Goal: Entertainment & Leisure: Consume media (video, audio)

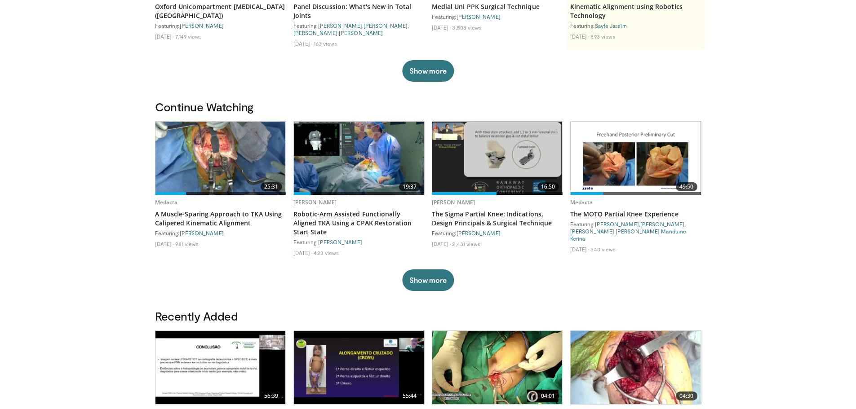
scroll to position [180, 0]
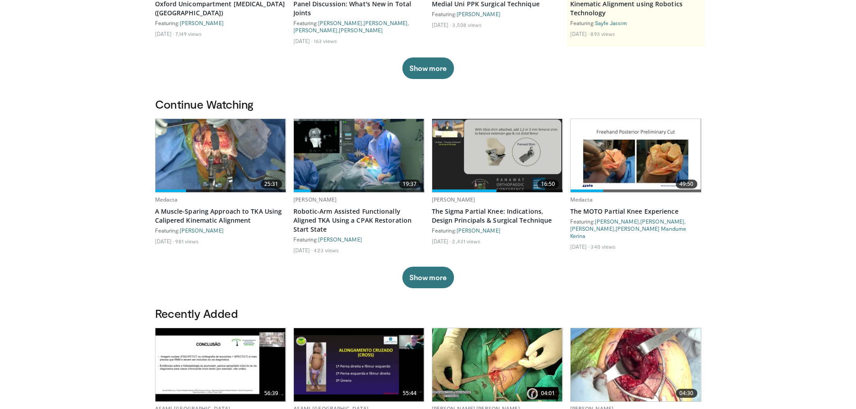
click at [252, 155] on img at bounding box center [220, 155] width 130 height 73
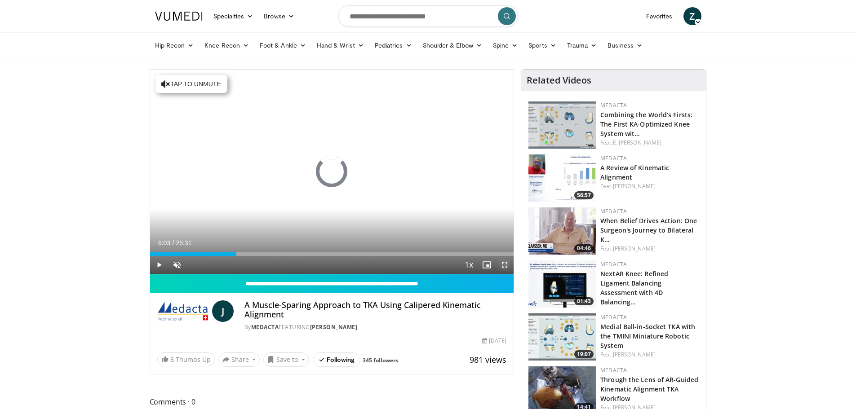
click at [502, 266] on span "Video Player" at bounding box center [505, 265] width 18 height 18
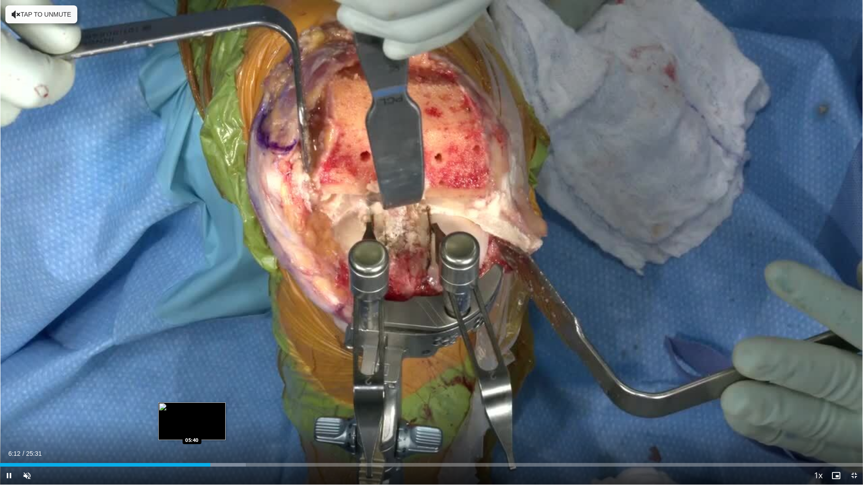
click at [192, 409] on div "Loaded : 28.50% 06:13 05:40" at bounding box center [431, 465] width 863 height 4
click at [202, 409] on div "Loaded : 26.56% 05:43 05:58" at bounding box center [431, 462] width 863 height 9
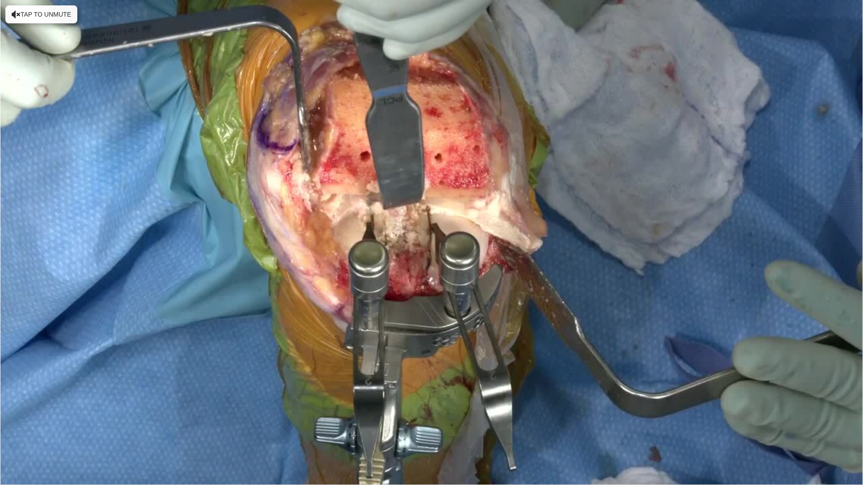
click at [7, 409] on video-js "**********" at bounding box center [431, 242] width 863 height 485
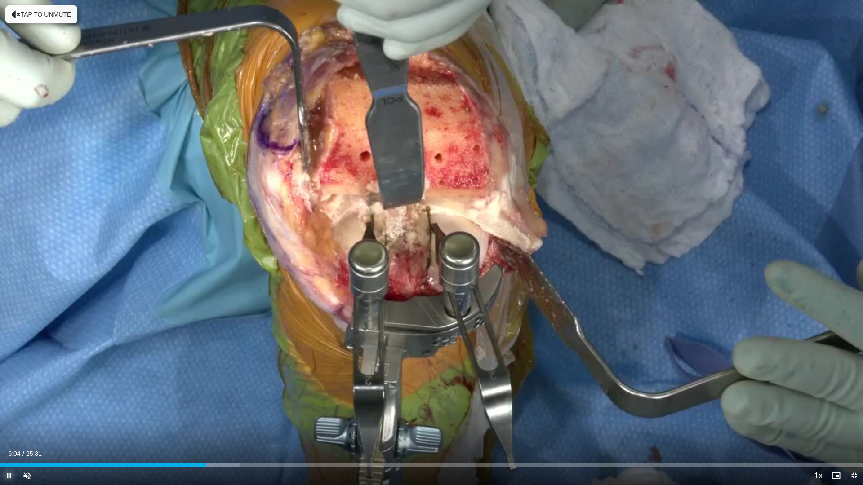
click at [8, 409] on span "Video Player" at bounding box center [9, 476] width 18 height 18
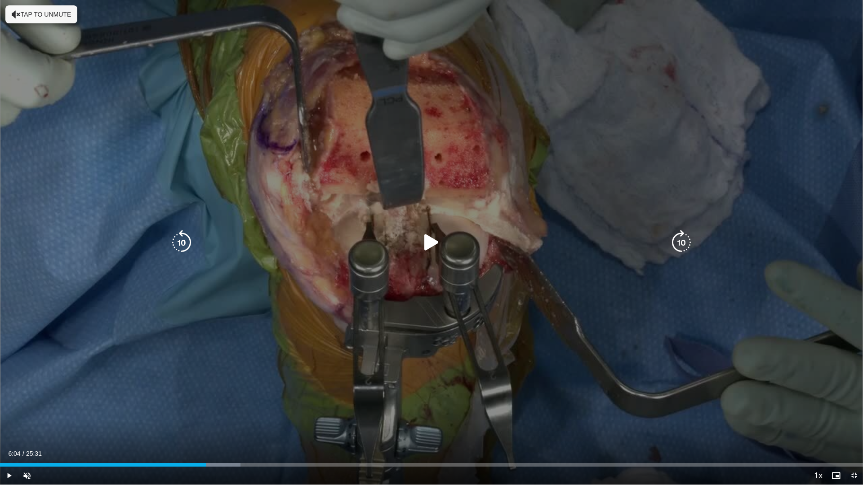
drag, startPoint x: 191, startPoint y: 246, endPoint x: 185, endPoint y: 243, distance: 6.8
click at [190, 245] on icon "Video Player" at bounding box center [181, 242] width 25 height 25
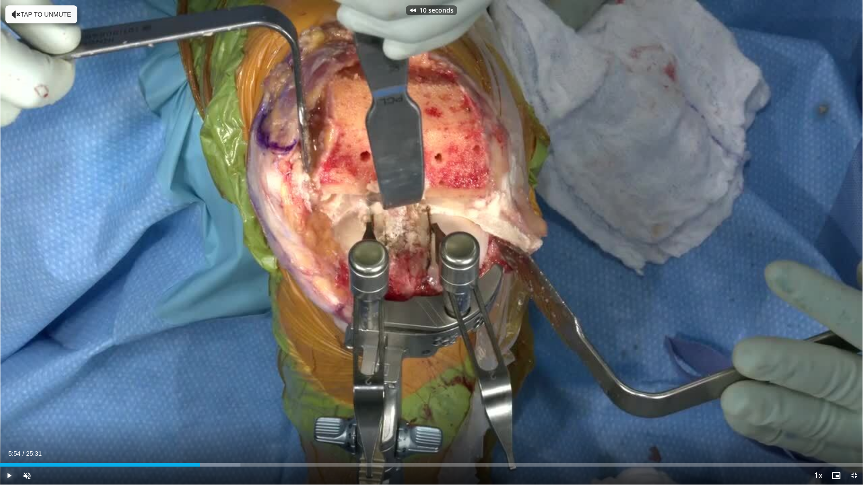
click at [9, 409] on span "Video Player" at bounding box center [9, 476] width 18 height 18
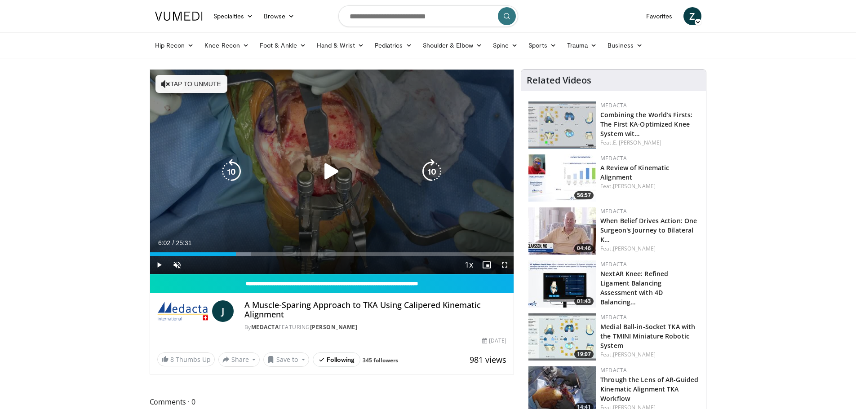
click at [163, 80] on icon "Video Player" at bounding box center [165, 84] width 9 height 9
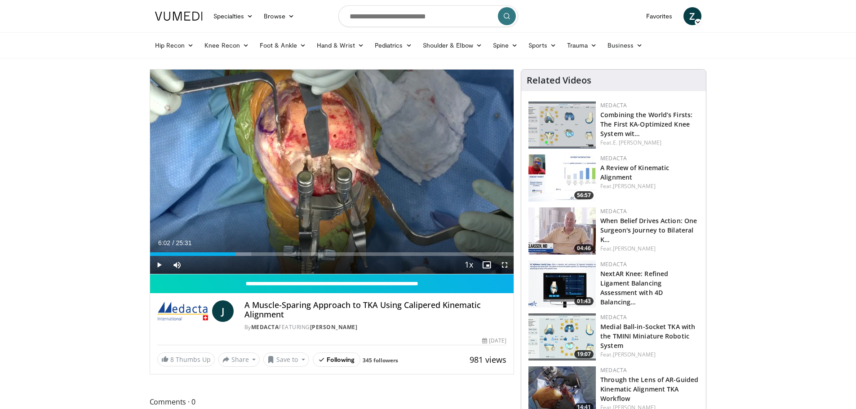
click at [191, 319] on img at bounding box center [182, 312] width 51 height 22
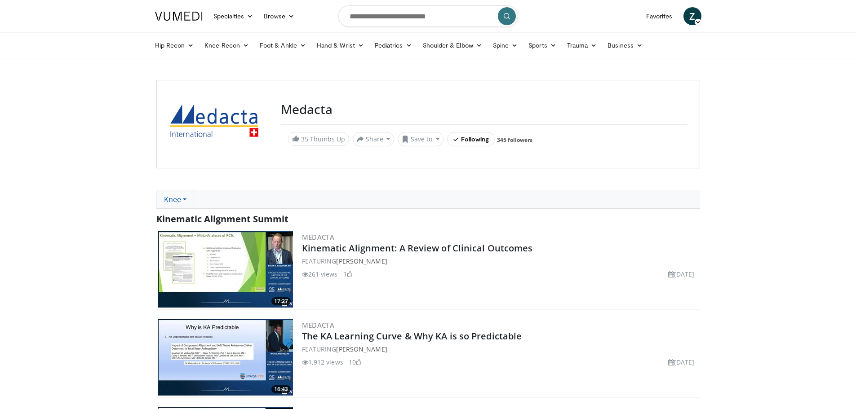
click at [175, 208] on link "Knee" at bounding box center [175, 199] width 38 height 19
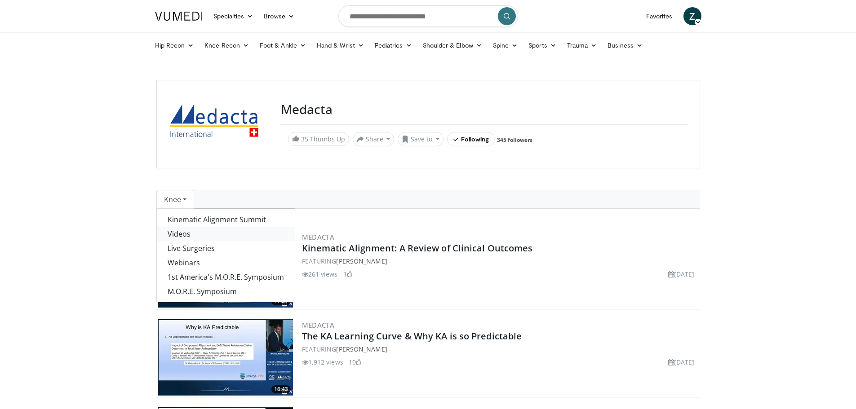
click at [185, 235] on link "Videos" at bounding box center [226, 234] width 138 height 14
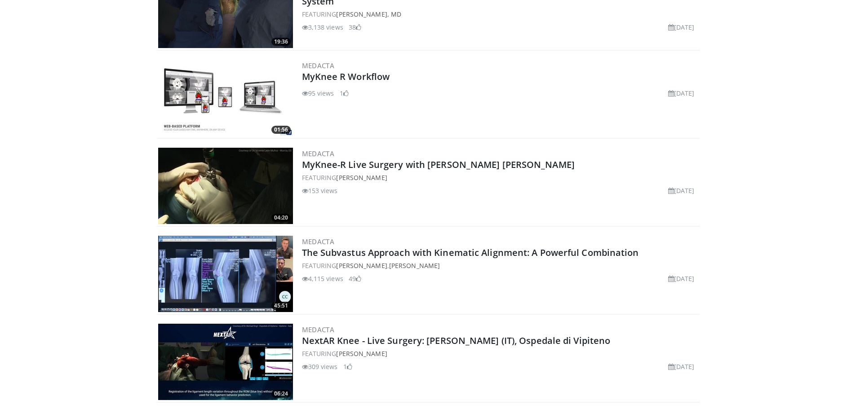
scroll to position [899, 0]
